Goal: Task Accomplishment & Management: Manage account settings

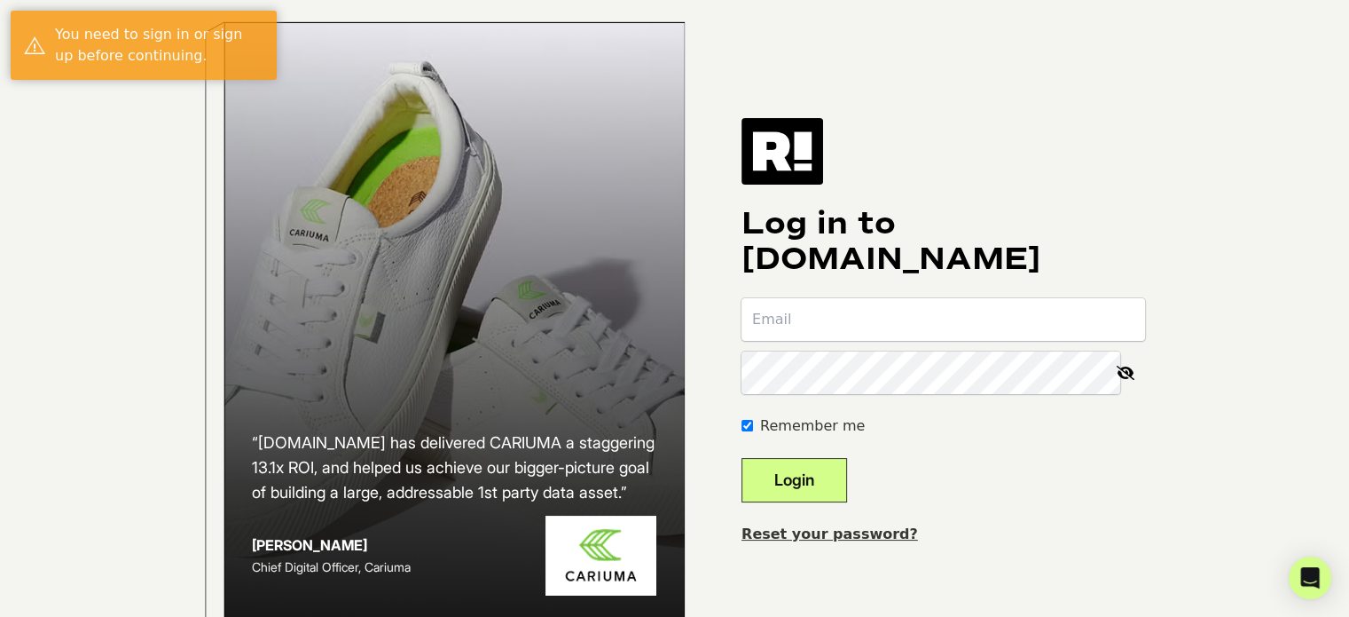
click at [796, 341] on input "email" at bounding box center [944, 319] width 404 height 43
type input "miwilliams@visualcomfort.com"
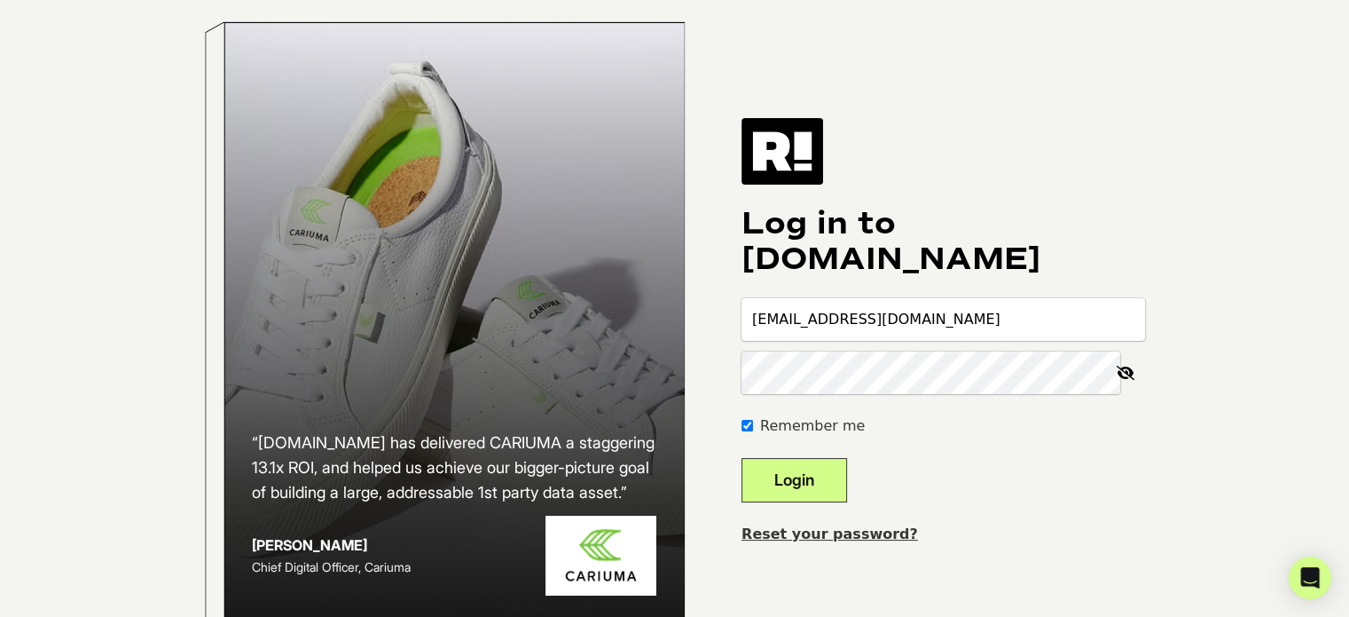
click at [742, 458] on button "Login" at bounding box center [795, 480] width 106 height 44
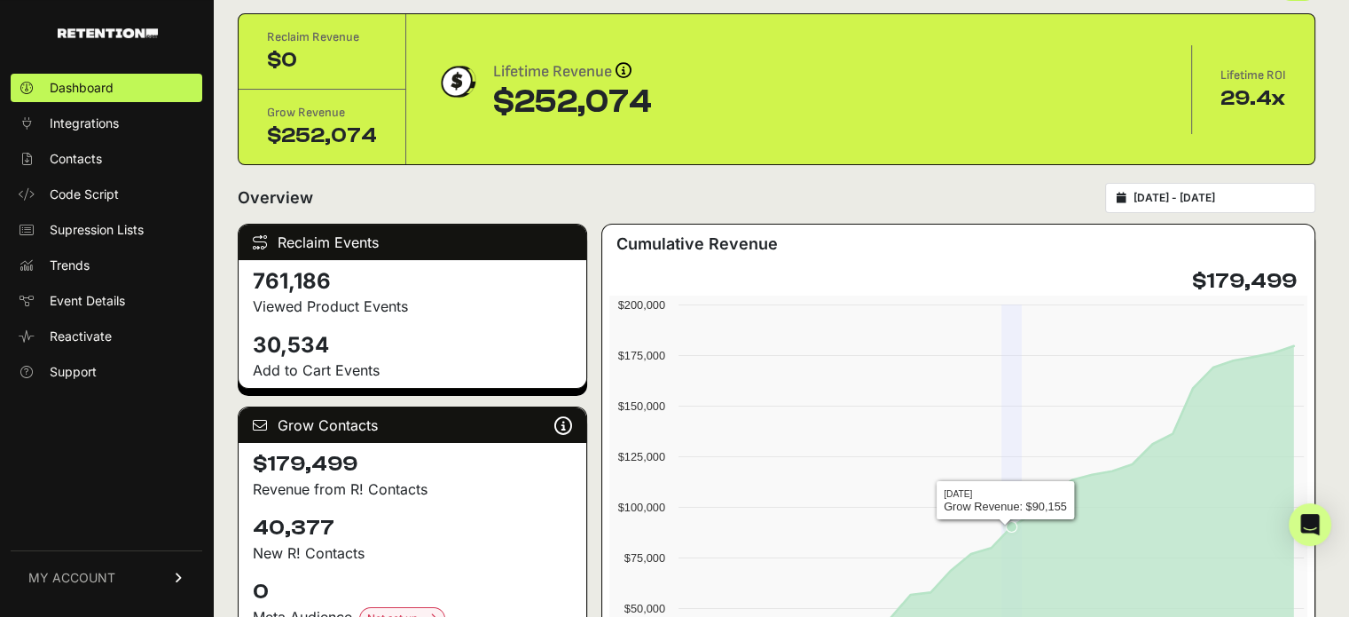
scroll to position [89, 0]
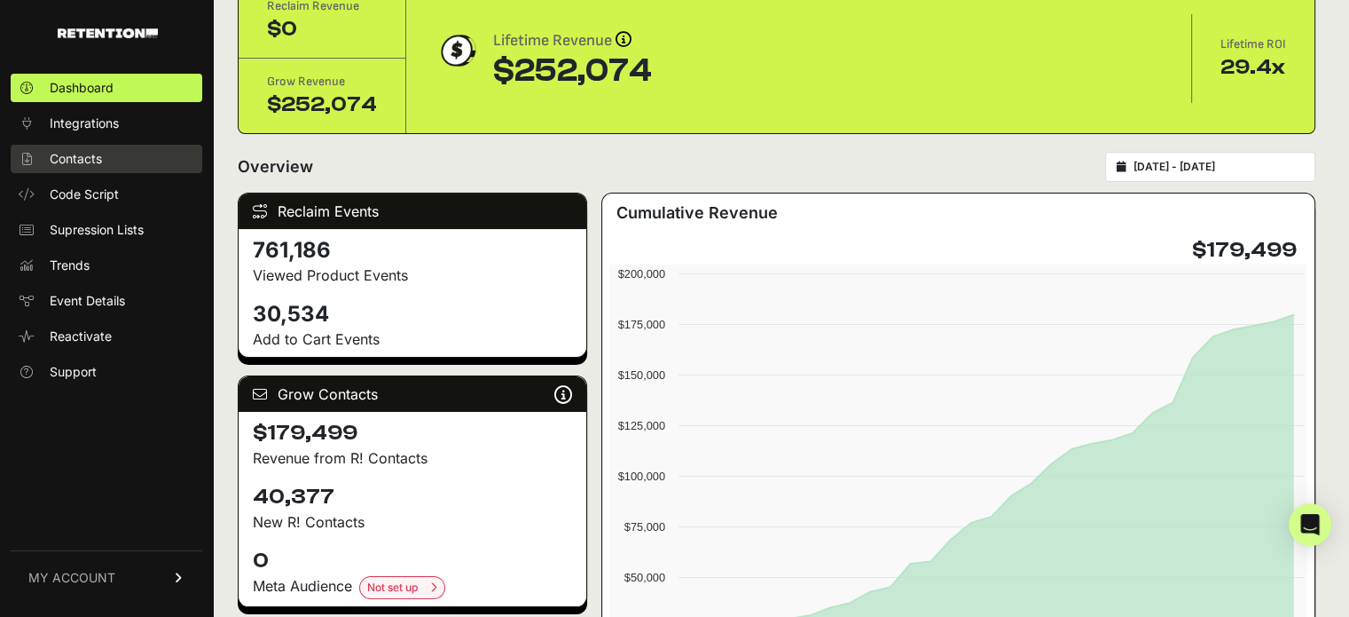
click at [84, 170] on link "Contacts" at bounding box center [107, 159] width 192 height 28
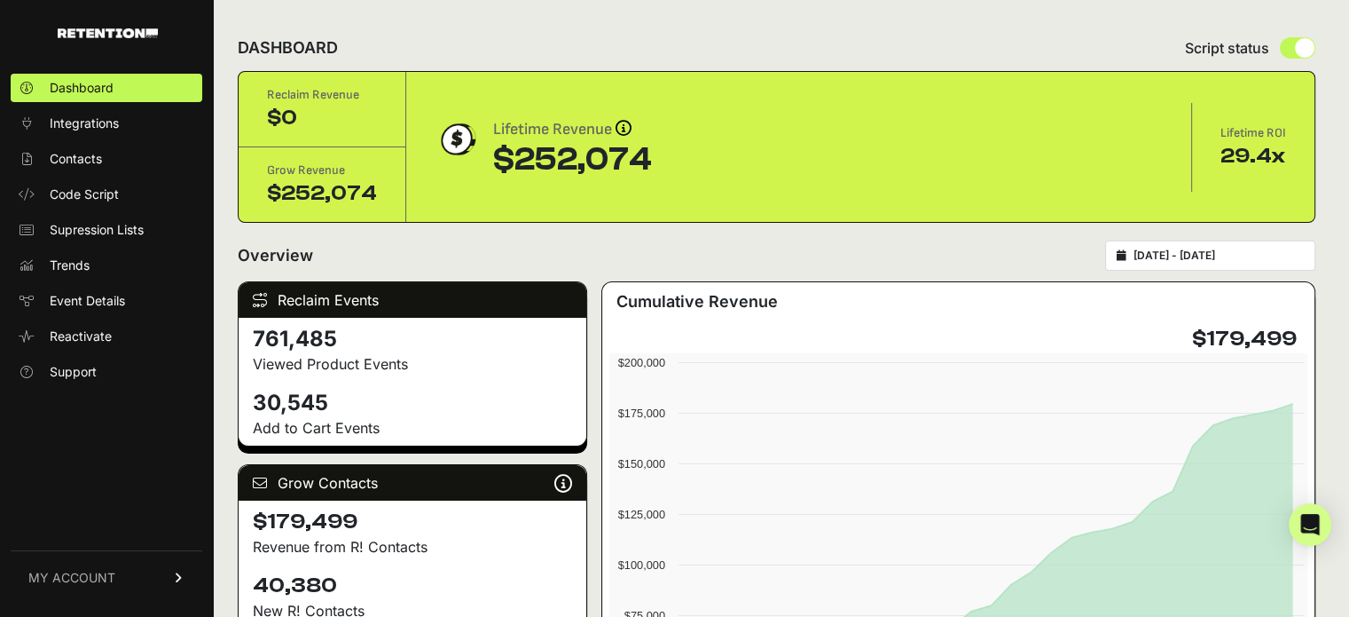
scroll to position [177, 0]
